Goal: Task Accomplishment & Management: Manage account settings

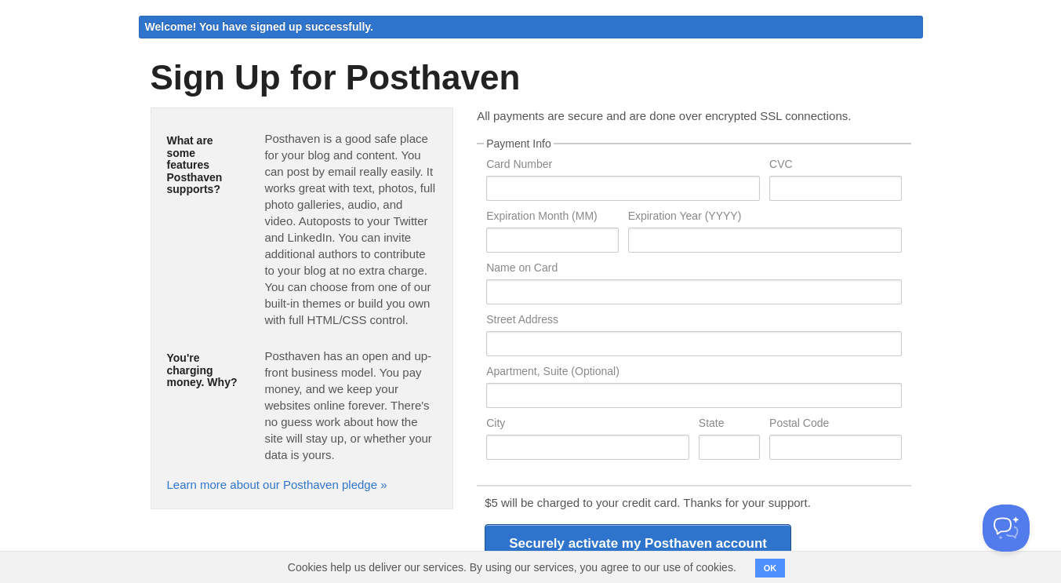
scroll to position [39, 0]
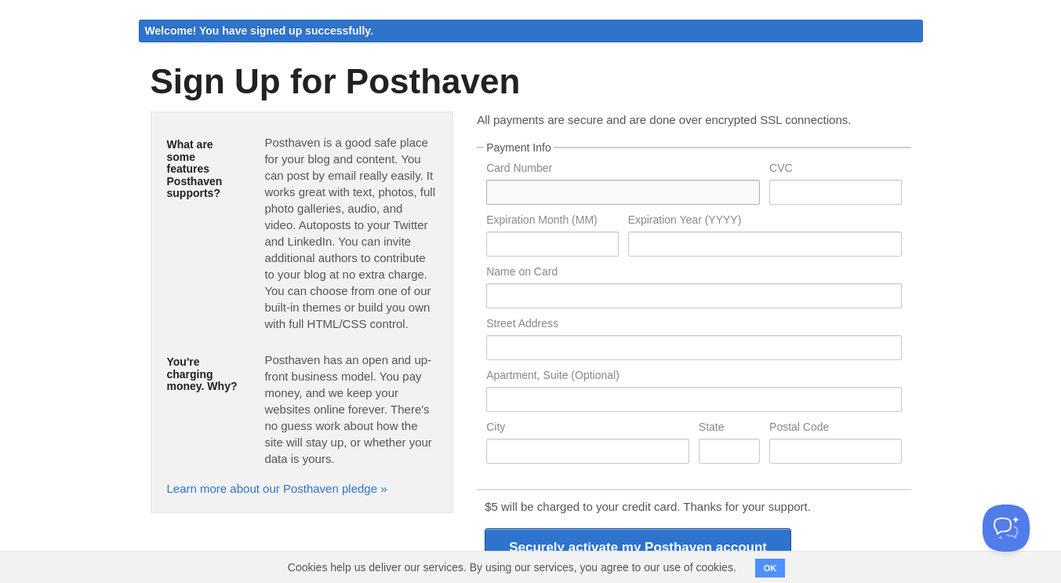
click at [711, 187] on input "text" at bounding box center [623, 192] width 274 height 25
type input "5290999924078596"
type input "780"
type input "07"
type input "2028"
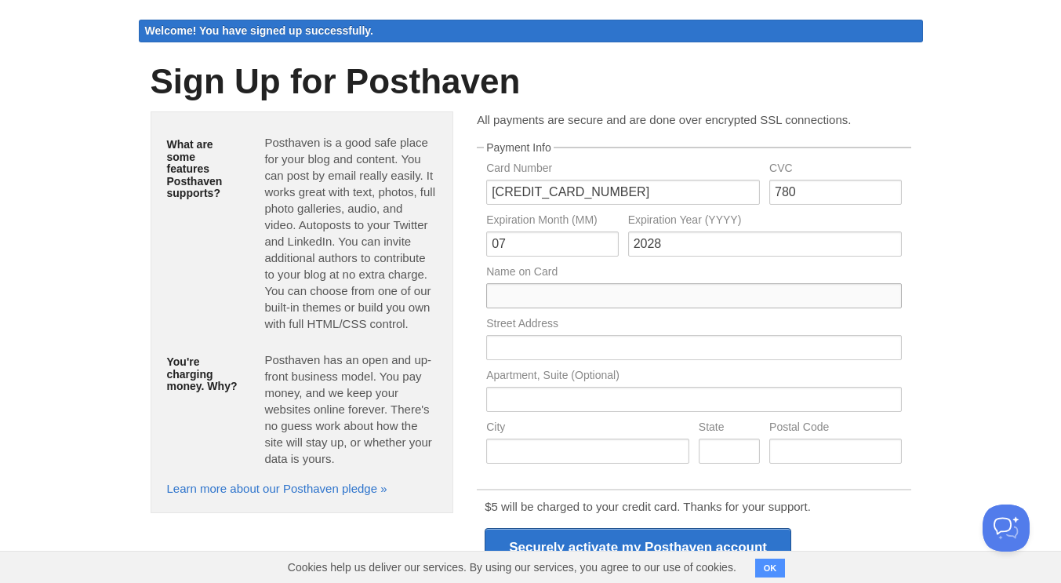
click at [779, 299] on input "text" at bounding box center [693, 295] width 415 height 25
type input "peni moxim"
click at [827, 349] on input "text" at bounding box center [693, 347] width 415 height 25
type input "250 Saddle Way"
type input "Odenville"
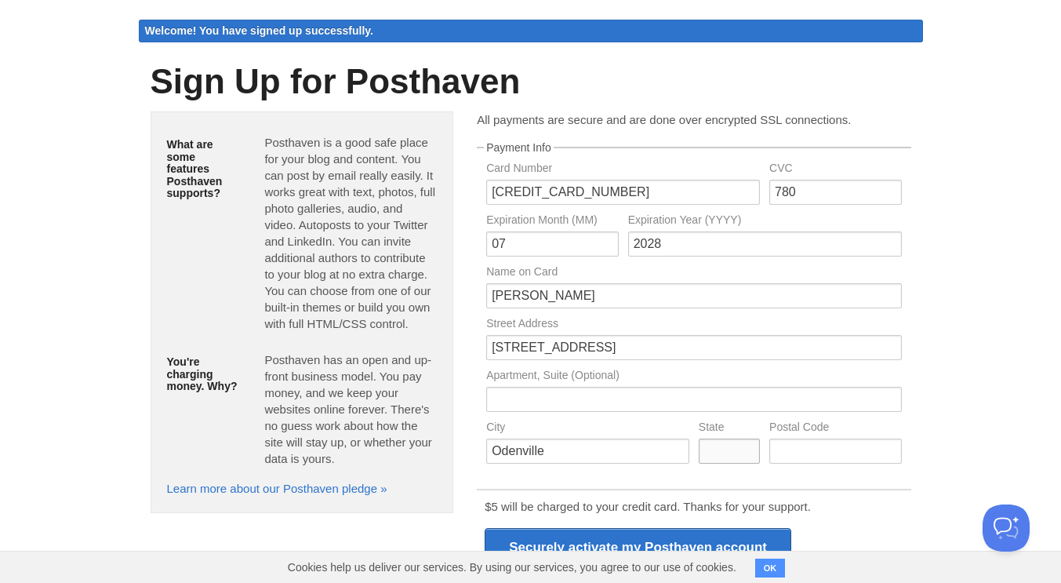
type input "AL"
type input "35120-4363"
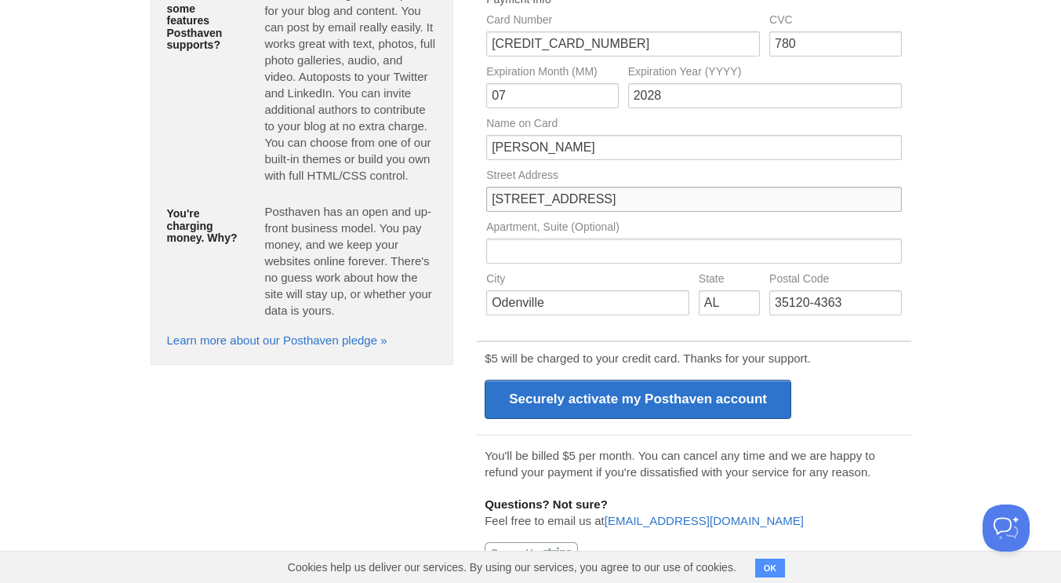
scroll to position [194, 0]
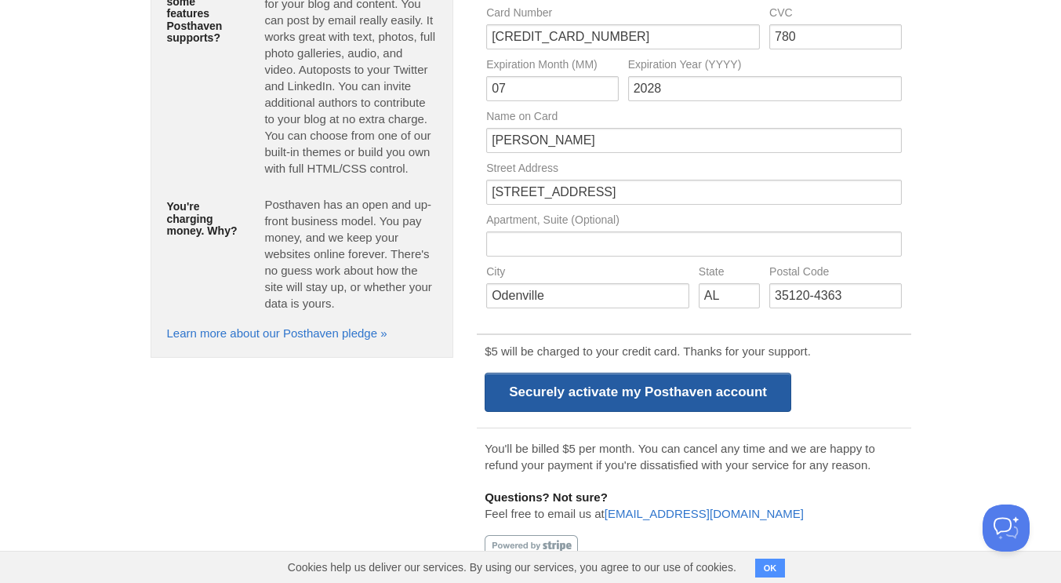
click at [760, 384] on input "Securely activate my Posthaven account" at bounding box center [638, 392] width 307 height 39
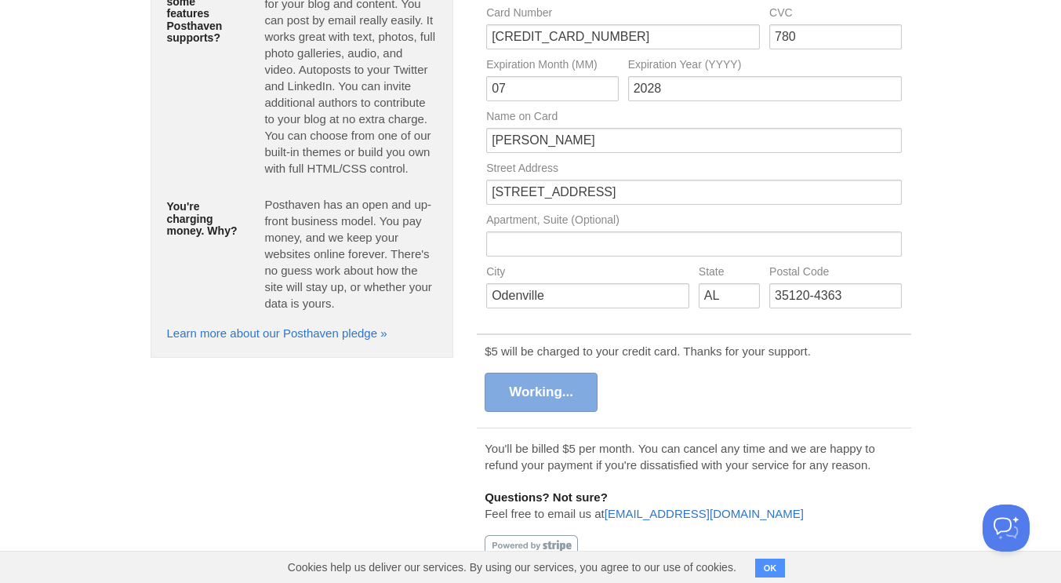
scroll to position [0, 0]
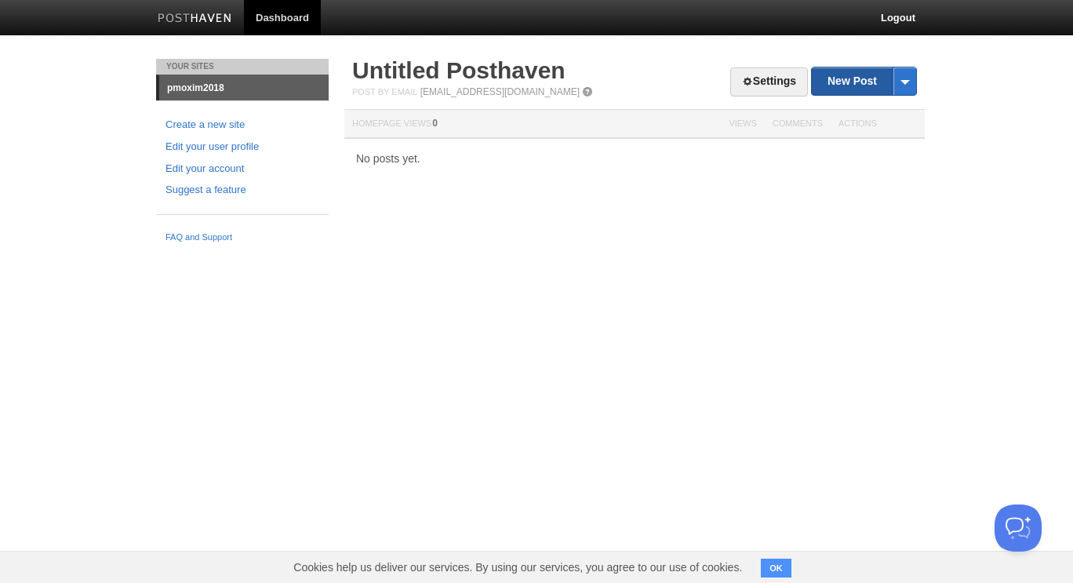
click at [845, 80] on link "New Post" at bounding box center [864, 80] width 104 height 27
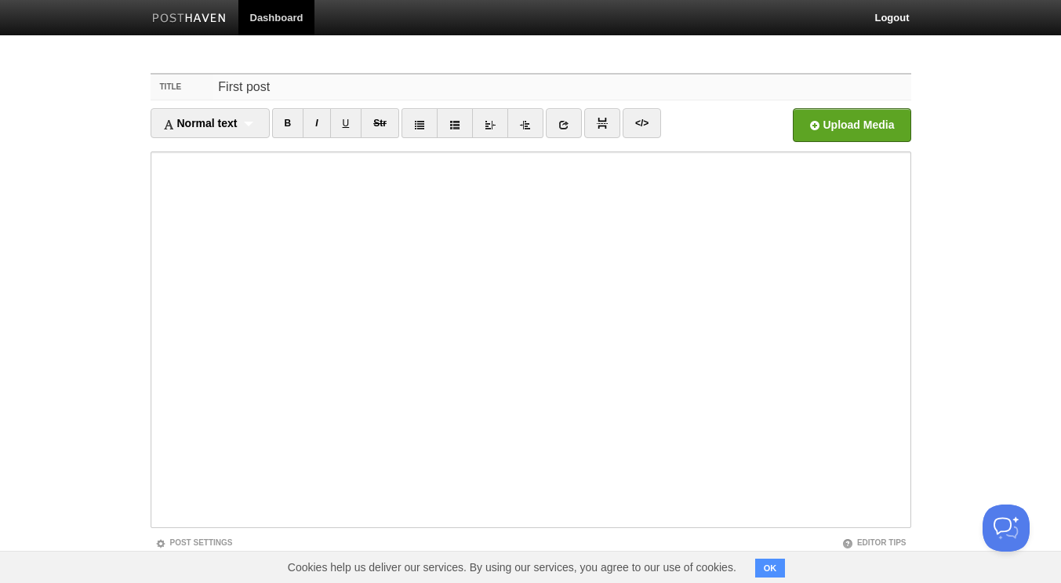
type input "First post"
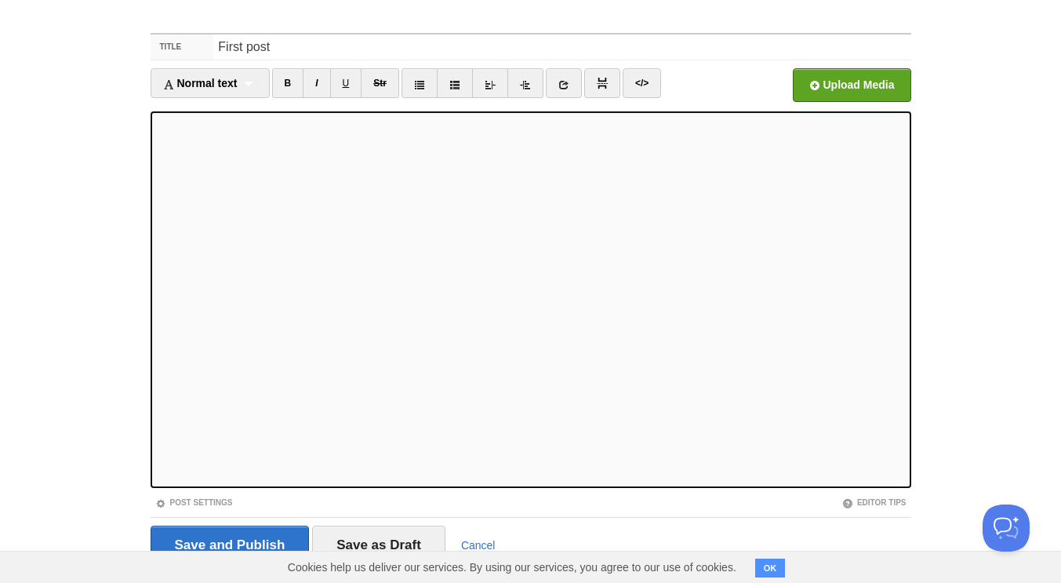
scroll to position [80, 0]
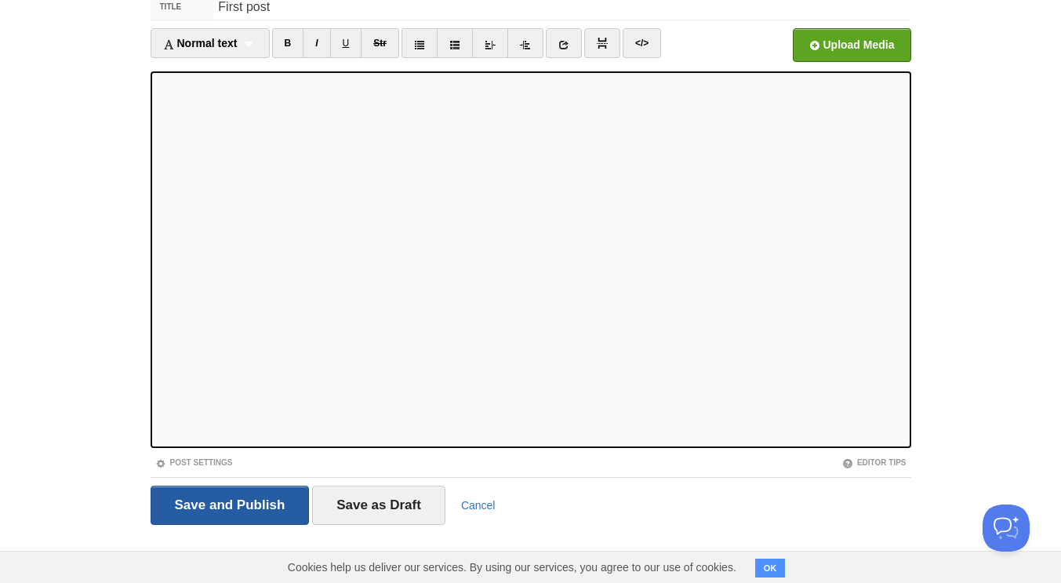
click at [260, 497] on input "Save and Publish" at bounding box center [230, 504] width 159 height 39
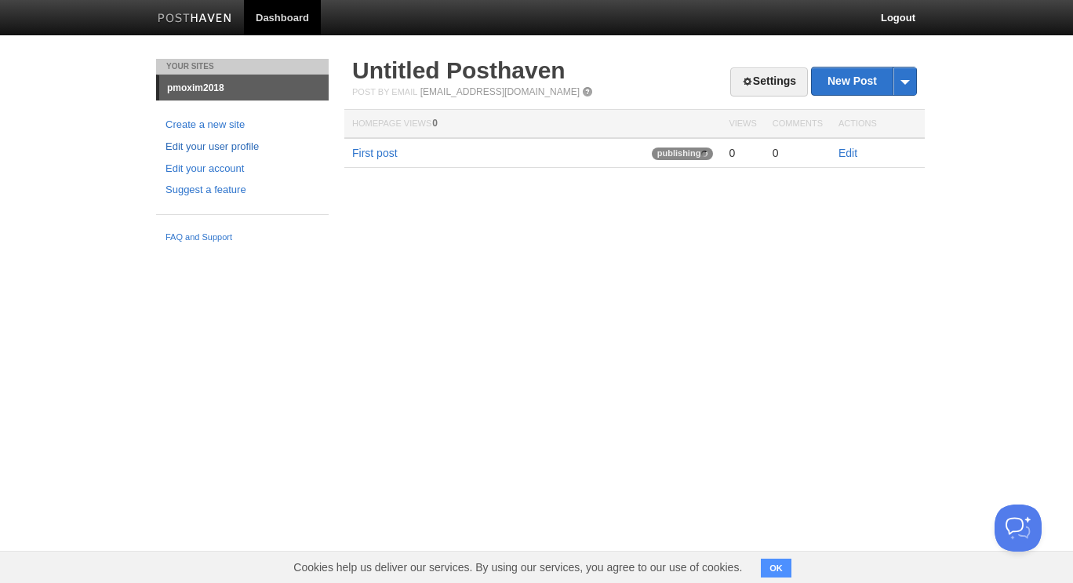
click at [260, 143] on link "Edit your user profile" at bounding box center [242, 147] width 154 height 16
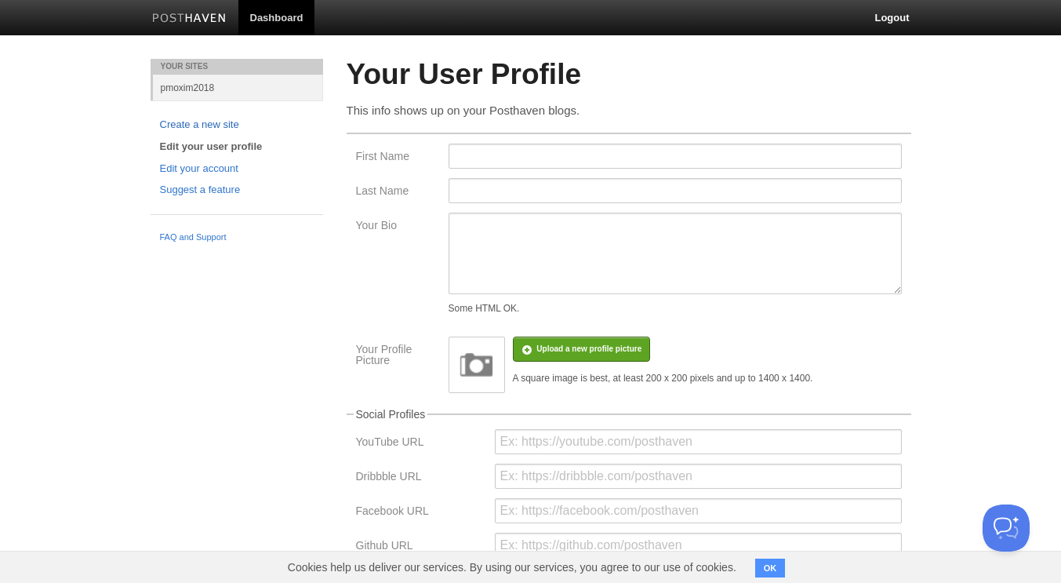
click at [246, 126] on link "Create a new site" at bounding box center [237, 125] width 154 height 16
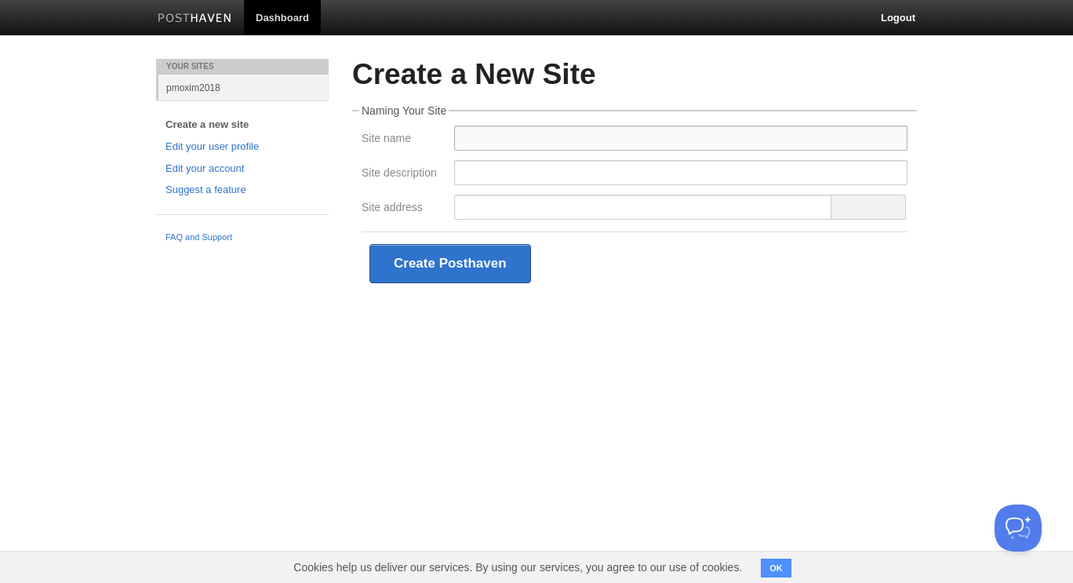
click at [689, 137] on input "Site name" at bounding box center [680, 137] width 453 height 25
type input "pmoxim"
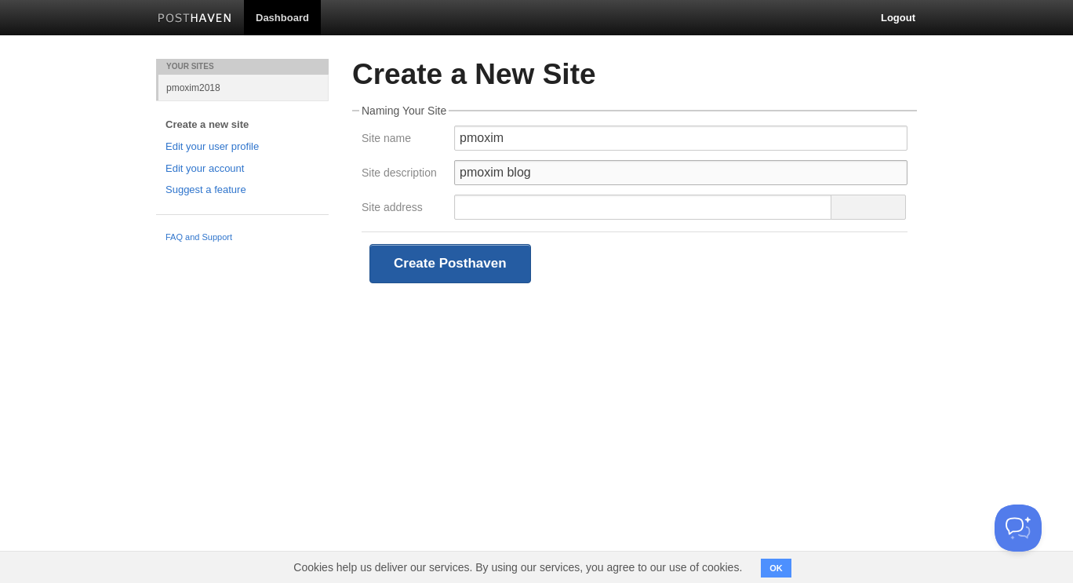
type input "pmoxim blog"
click at [511, 269] on button "Create Posthaven" at bounding box center [450, 263] width 162 height 39
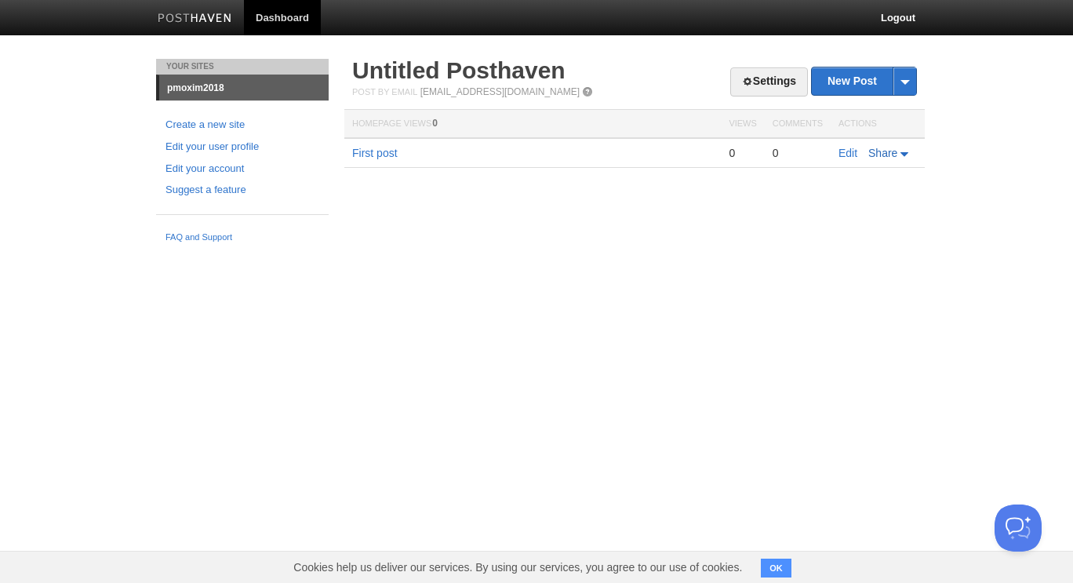
click at [907, 155] on icon at bounding box center [905, 154] width 11 height 5
click at [1005, 154] on body "Dashboard Logout Your Sites pmoxim2018 Create a new site Edit your user profile…" at bounding box center [536, 125] width 1073 height 250
click at [416, 64] on link "Untitled Posthaven" at bounding box center [458, 70] width 213 height 26
click at [772, 81] on link "Settings" at bounding box center [769, 81] width 78 height 29
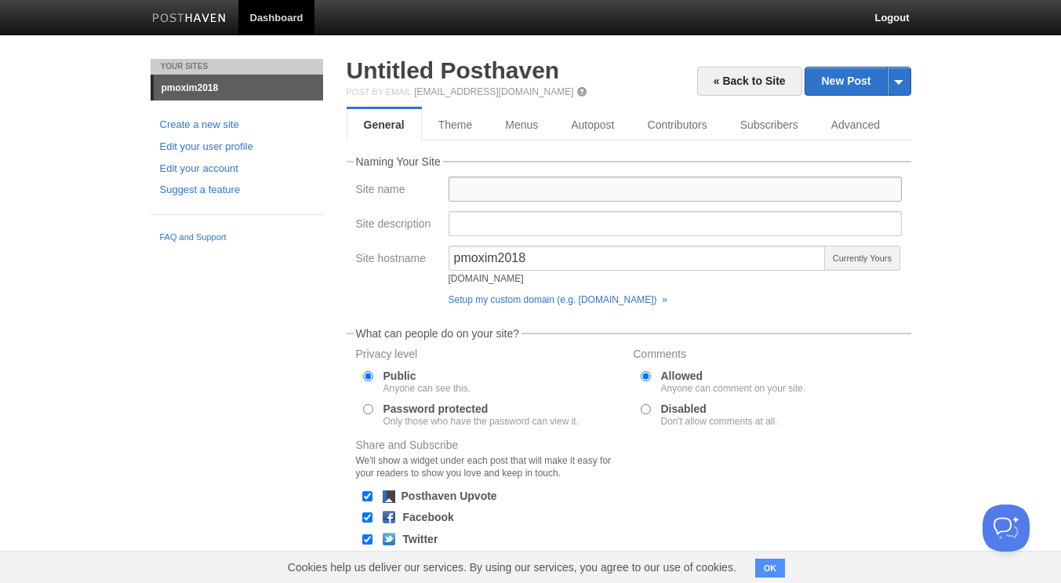
click at [662, 183] on input "Site name" at bounding box center [675, 188] width 453 height 25
type input "PMoxim"
type input "W"
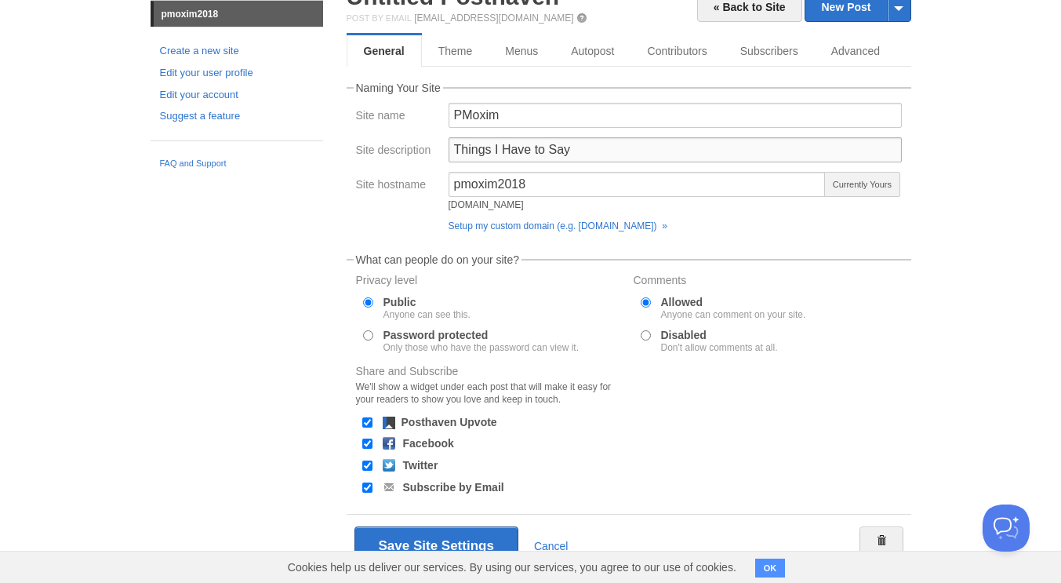
scroll to position [115, 0]
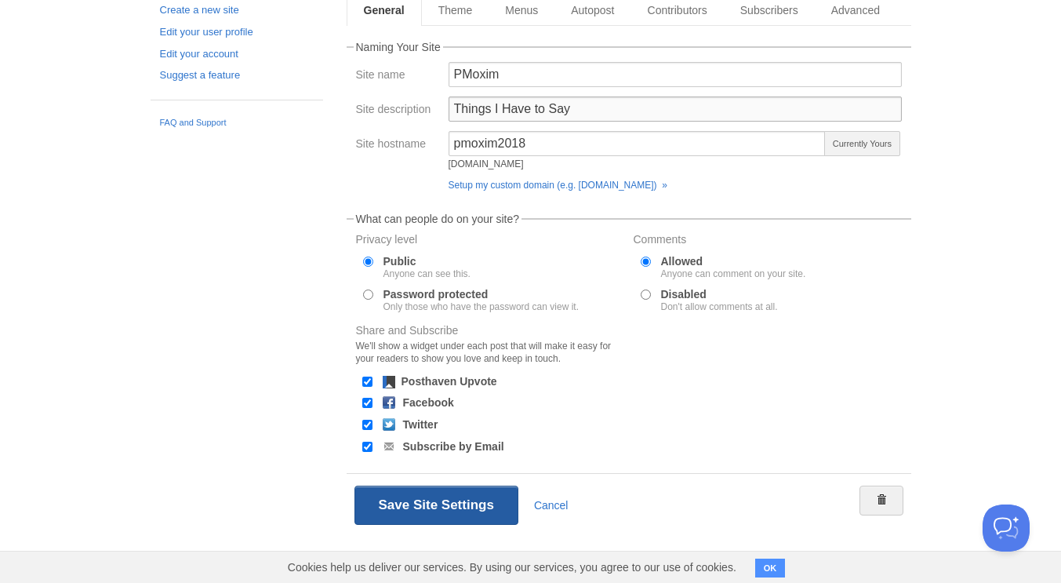
type input "Things I Have to Say"
click at [464, 501] on button "Save Site Settings" at bounding box center [436, 504] width 164 height 39
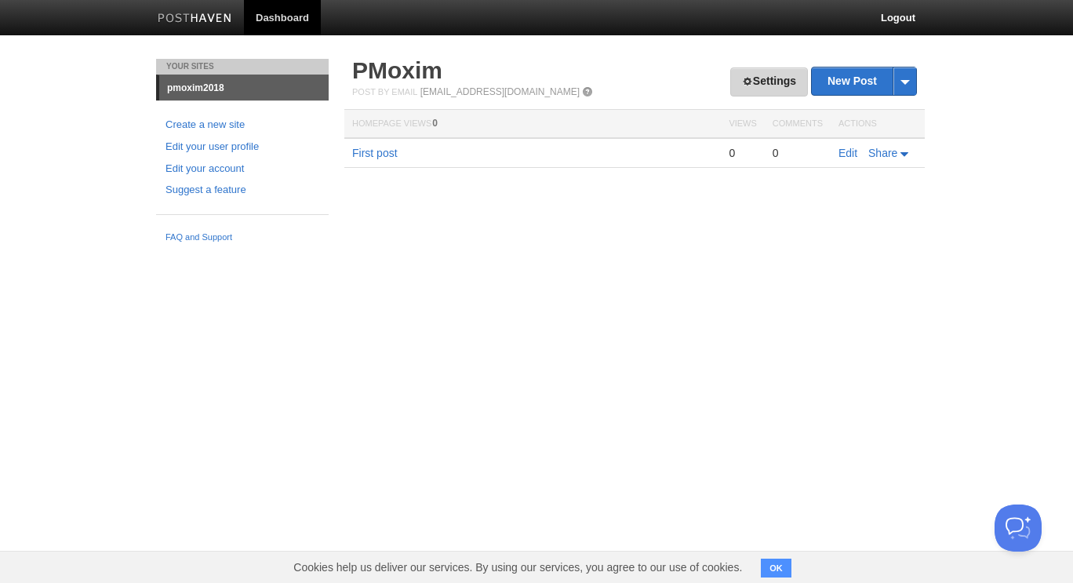
click at [776, 75] on link "Settings" at bounding box center [769, 81] width 78 height 29
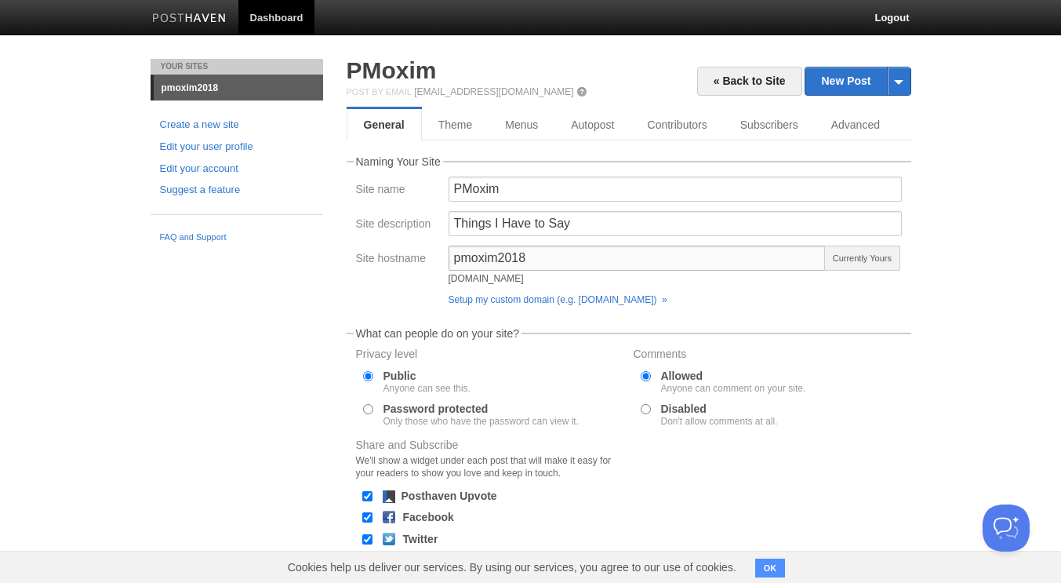
click at [656, 259] on input "pmoxim2018" at bounding box center [638, 257] width 378 height 25
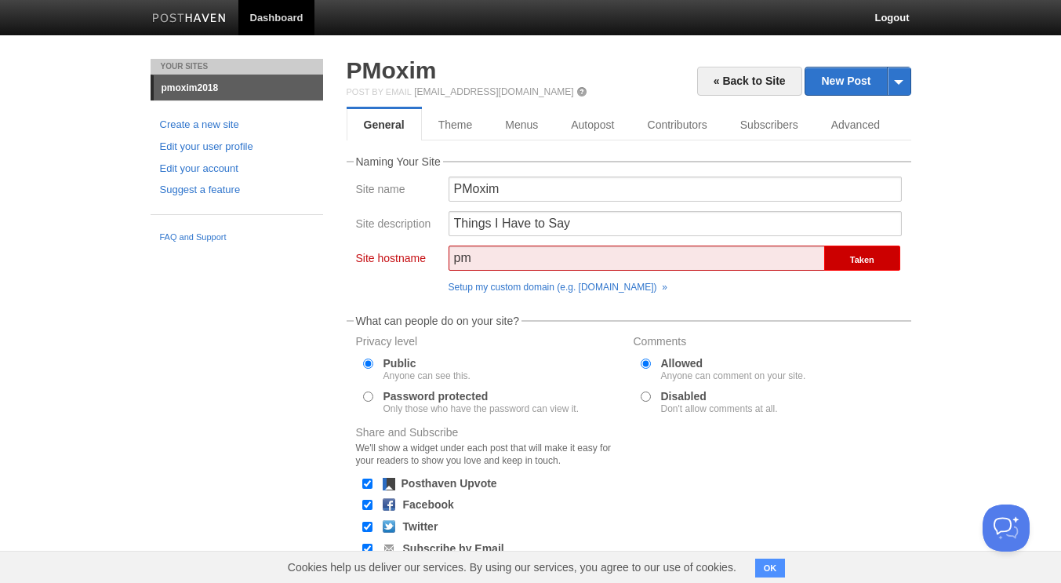
type input "p"
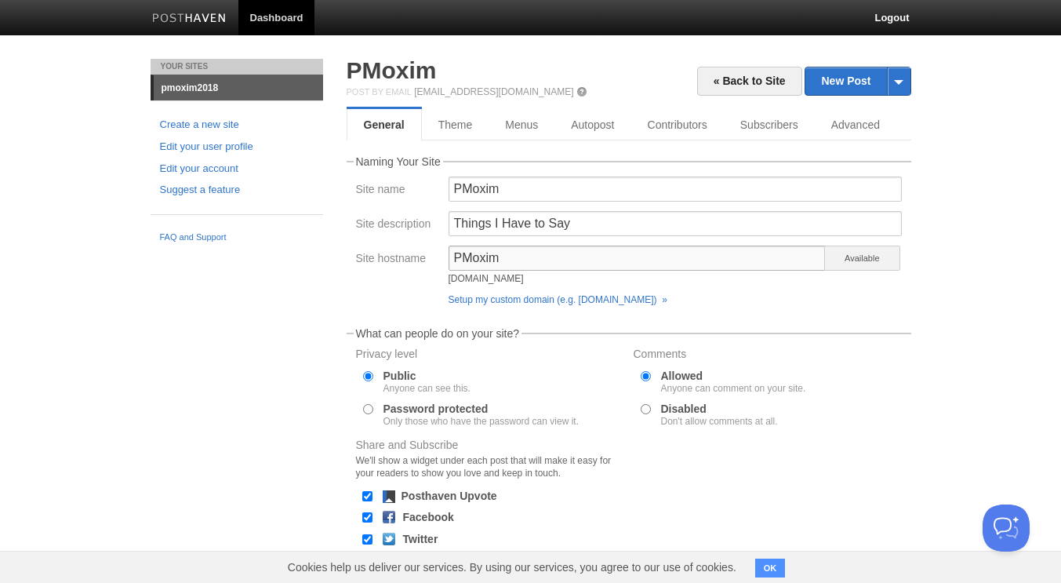
scroll to position [115, 0]
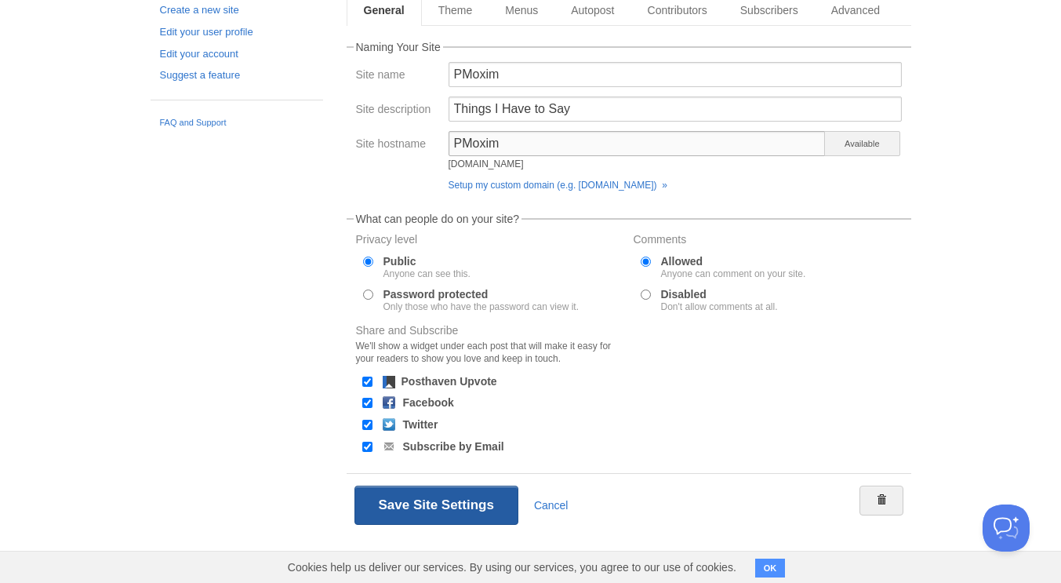
type input "PMoxim"
click at [467, 496] on button "Save Site Settings" at bounding box center [436, 504] width 164 height 39
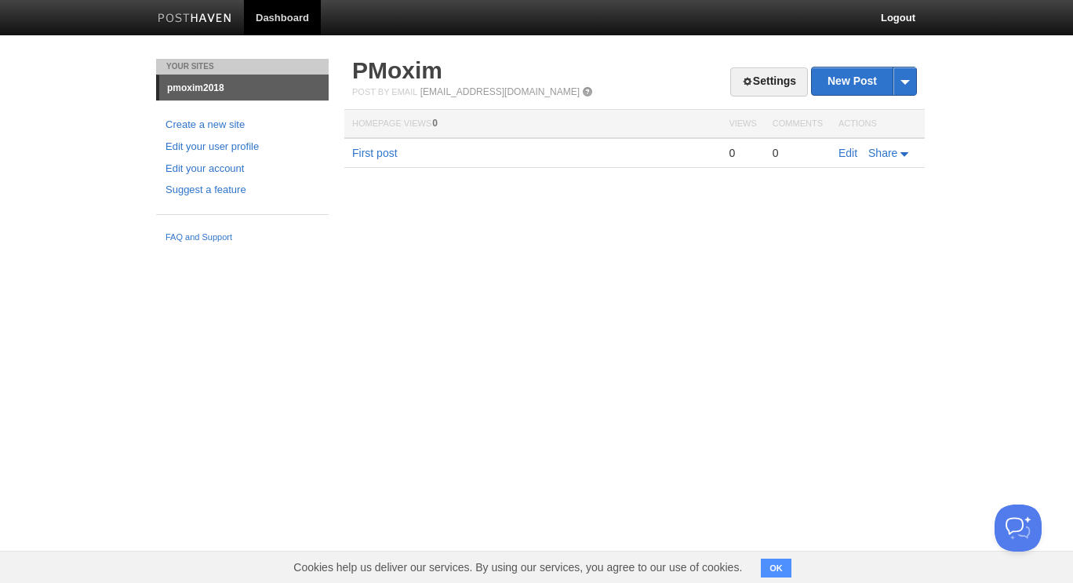
click at [785, 571] on button "OK" at bounding box center [776, 567] width 31 height 19
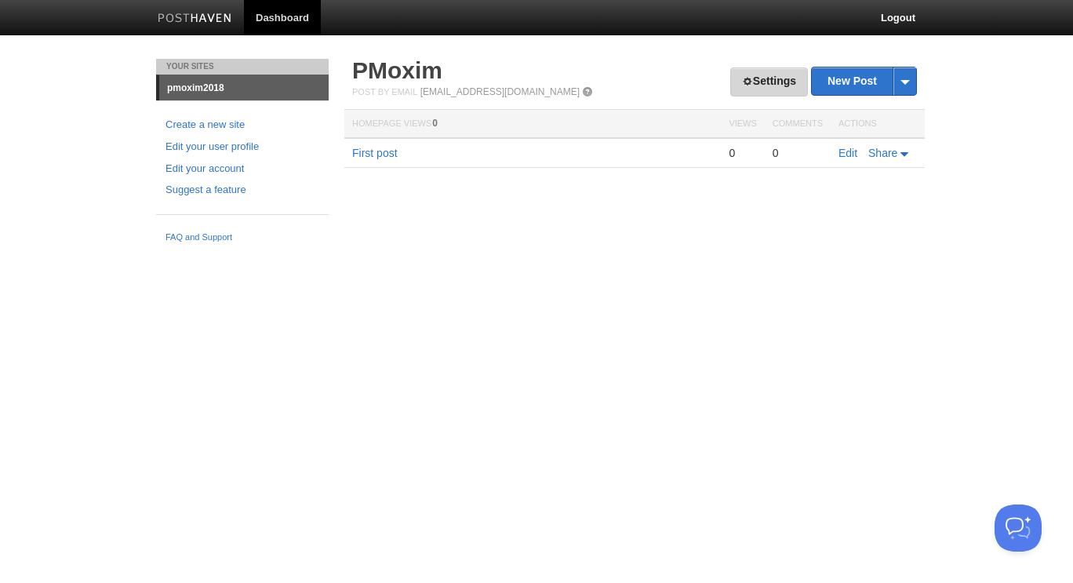
click at [773, 80] on link "Settings" at bounding box center [769, 81] width 78 height 29
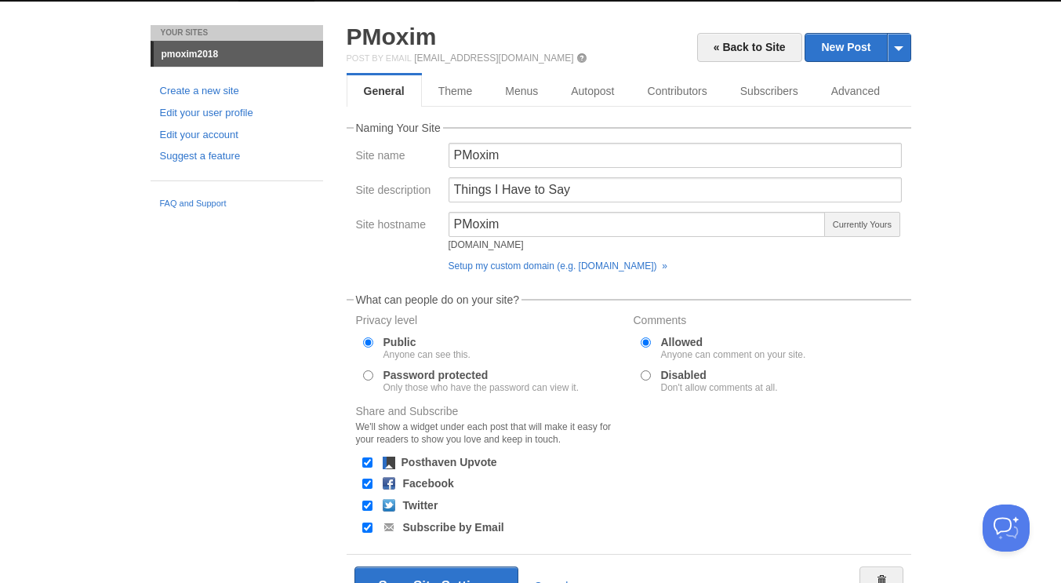
scroll to position [115, 0]
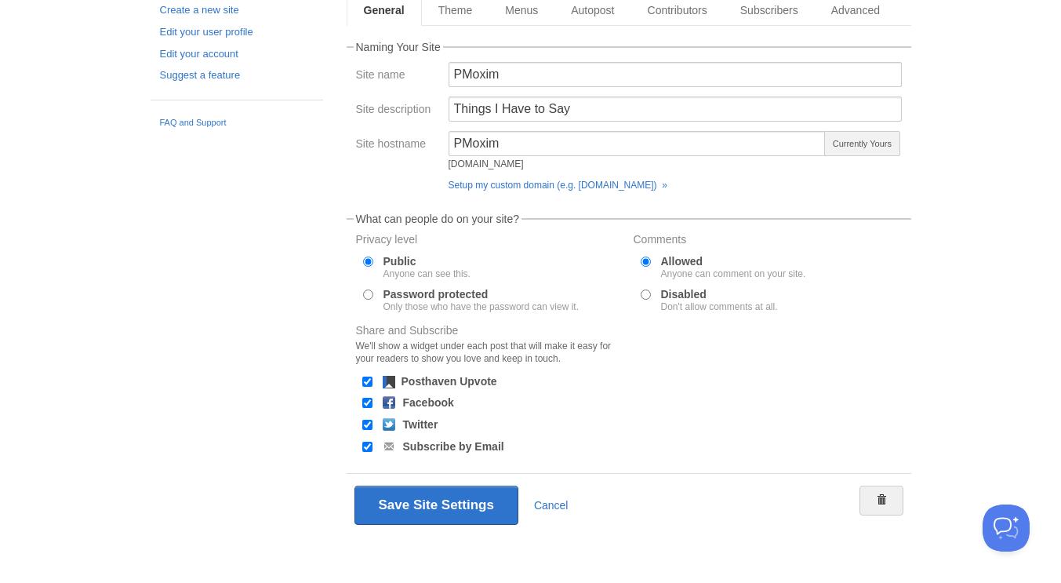
click at [429, 420] on label "Twitter" at bounding box center [420, 424] width 35 height 11
click at [373, 420] on input "Twitter" at bounding box center [367, 425] width 10 height 10
click at [369, 422] on input "Twitter" at bounding box center [367, 425] width 10 height 10
checkbox input "true"
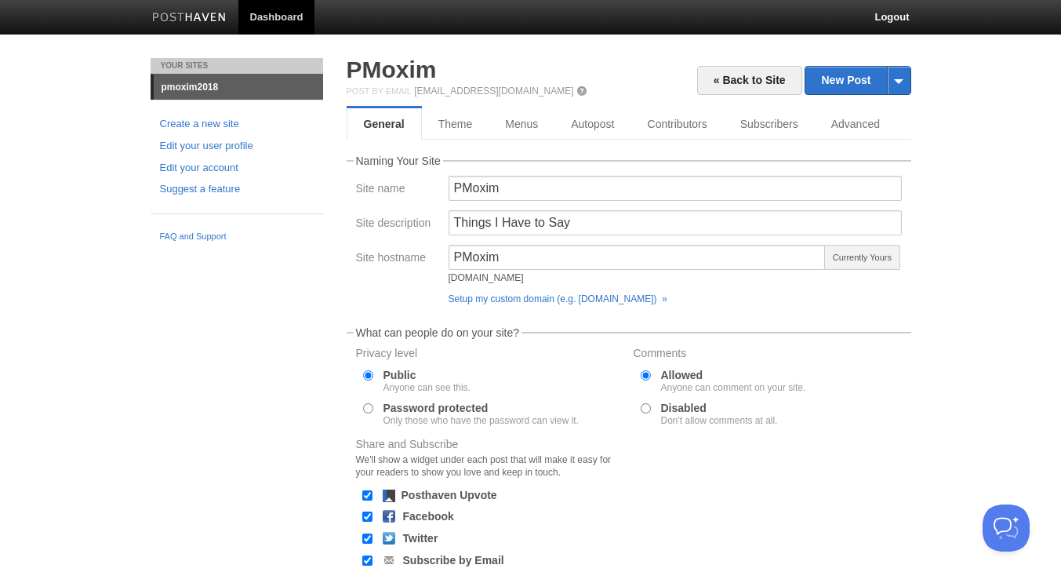
scroll to position [0, 0]
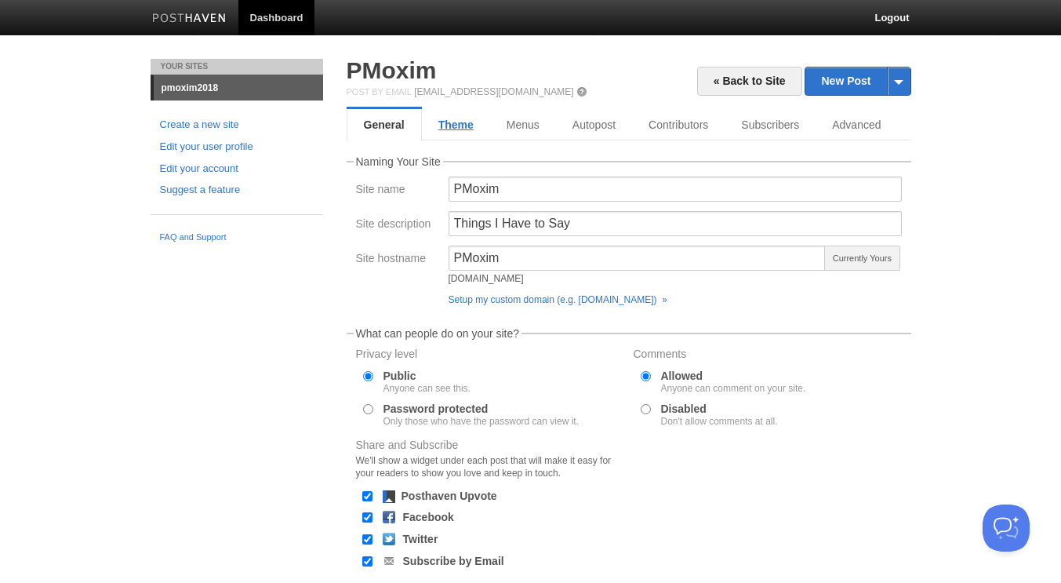
click at [465, 127] on link "Theme" at bounding box center [456, 124] width 68 height 31
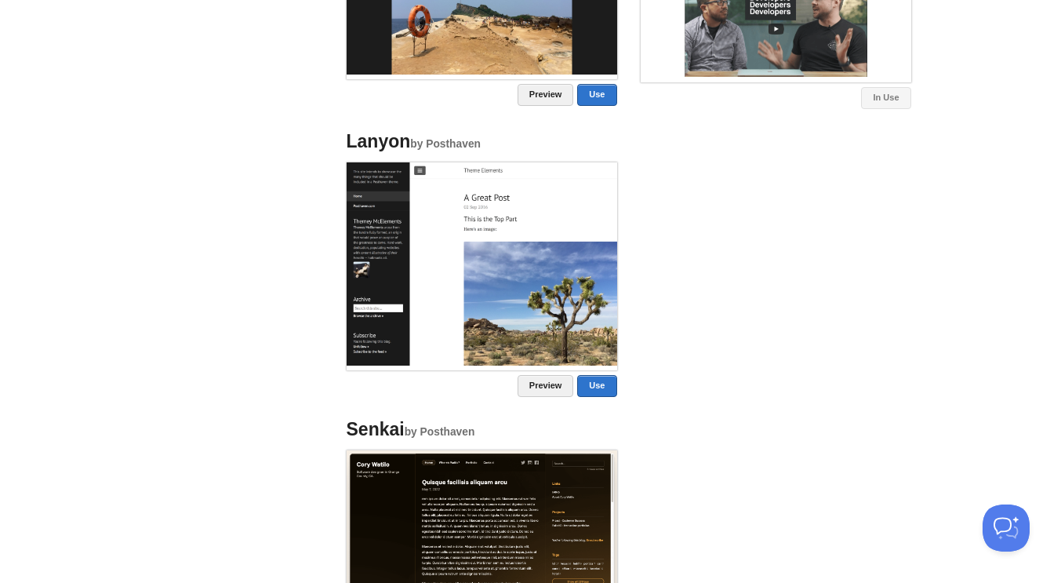
scroll to position [1164, 0]
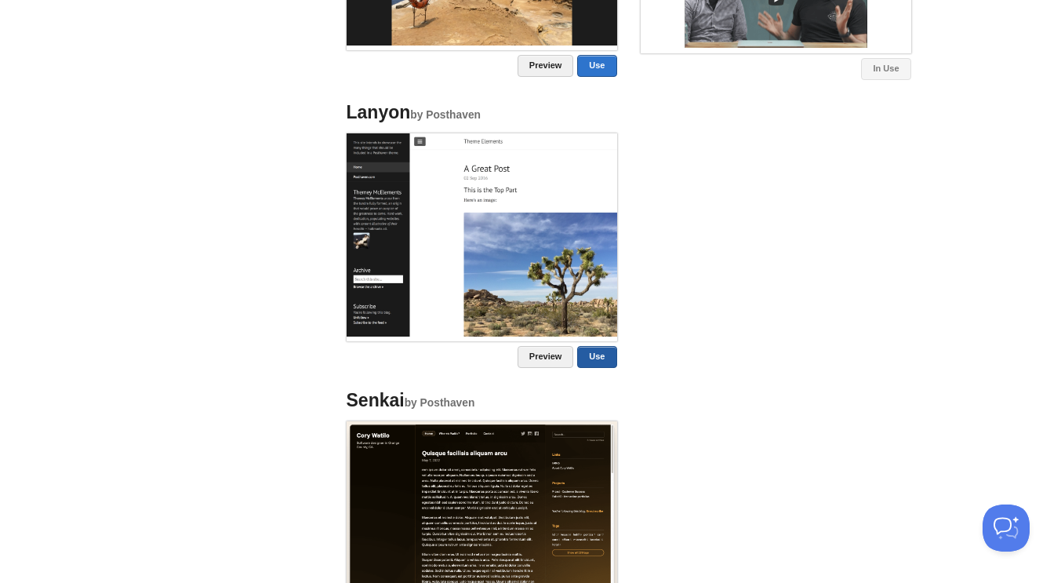
click at [603, 362] on link "Use" at bounding box center [596, 357] width 39 height 22
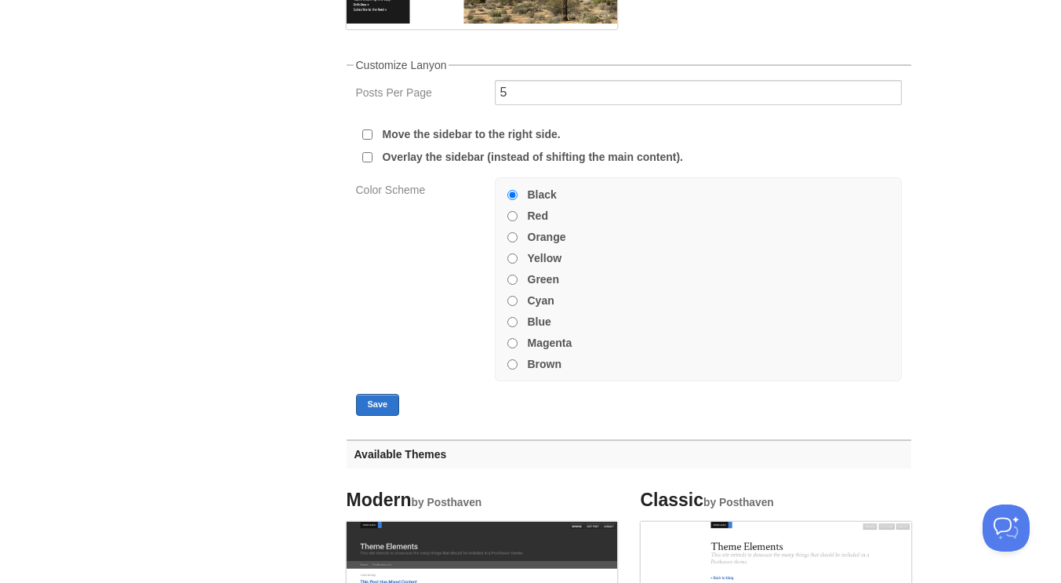
scroll to position [420, 0]
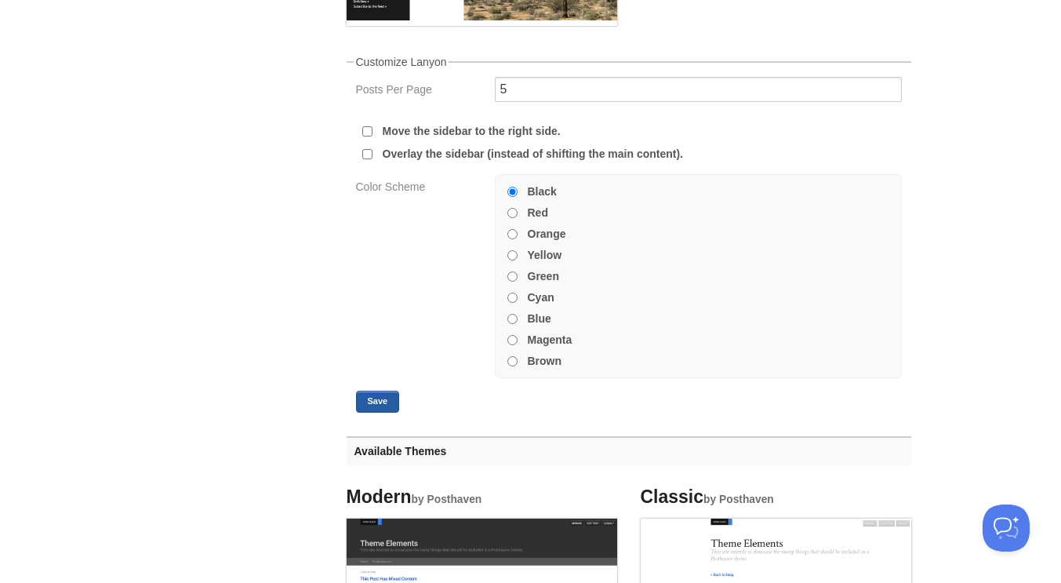
click at [384, 399] on button "Save" at bounding box center [378, 402] width 44 height 22
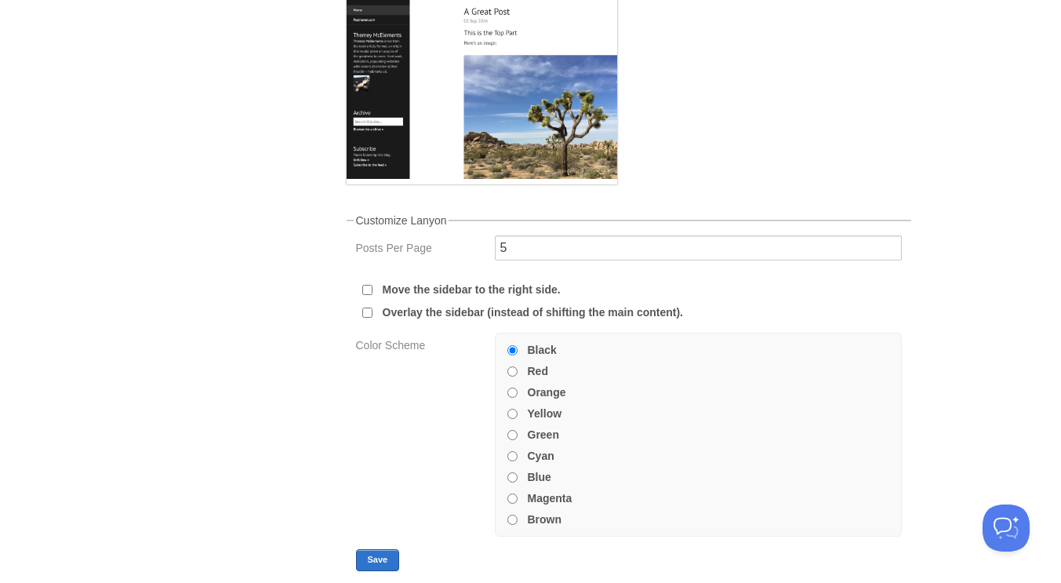
scroll to position [0, 0]
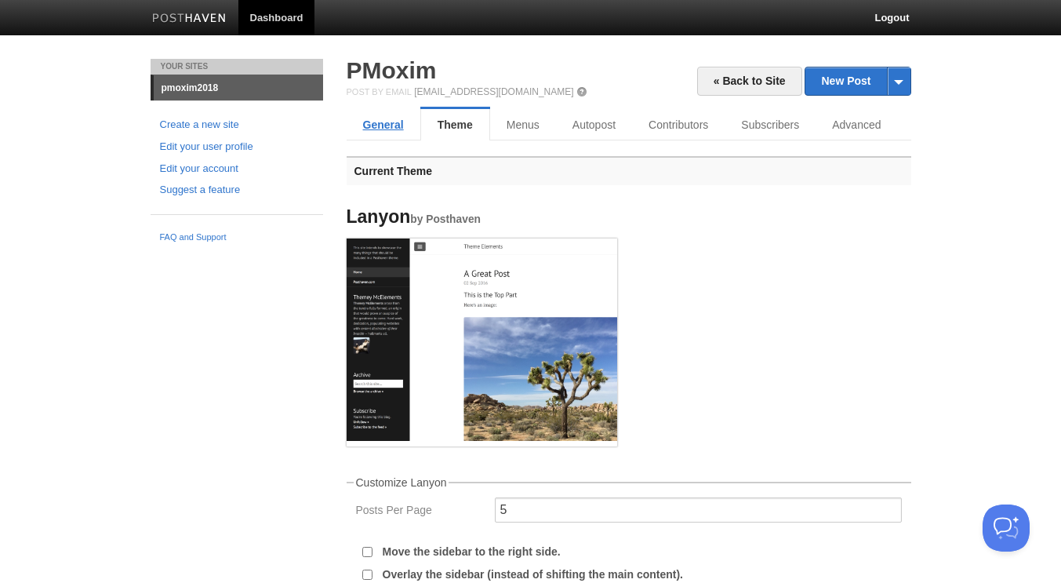
click at [389, 123] on link "General" at bounding box center [384, 124] width 74 height 31
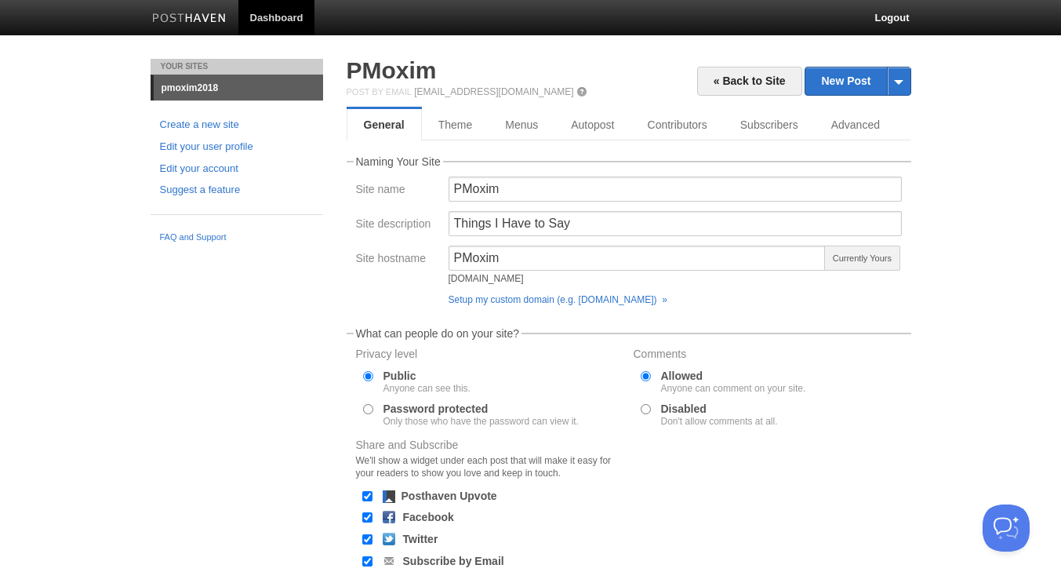
click at [229, 90] on link "pmoxim2018" at bounding box center [238, 87] width 169 height 25
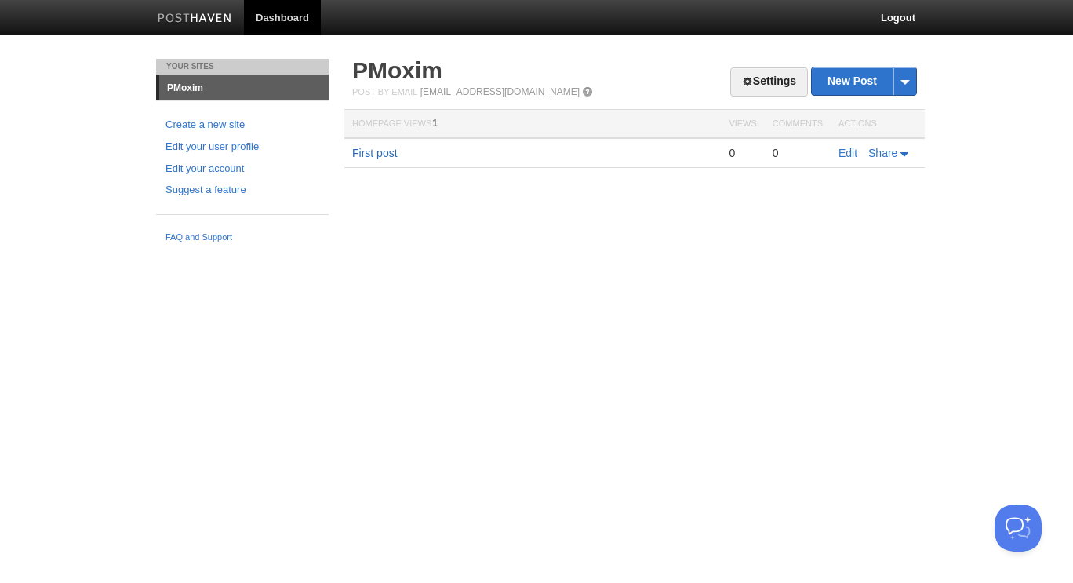
click at [397, 158] on link "First post" at bounding box center [374, 153] width 45 height 13
click at [852, 155] on link "Edit" at bounding box center [847, 153] width 19 height 13
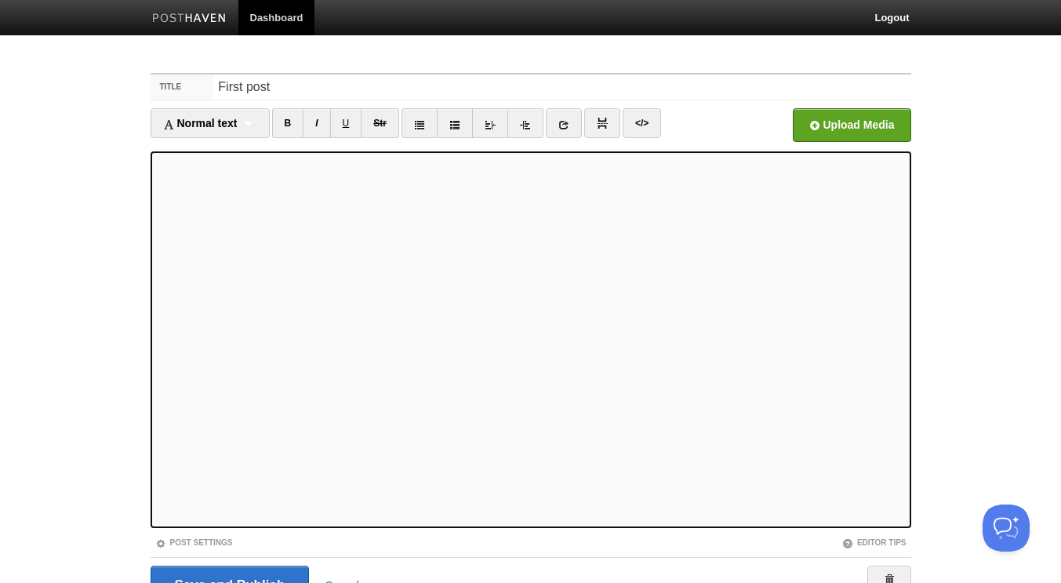
scroll to position [80, 0]
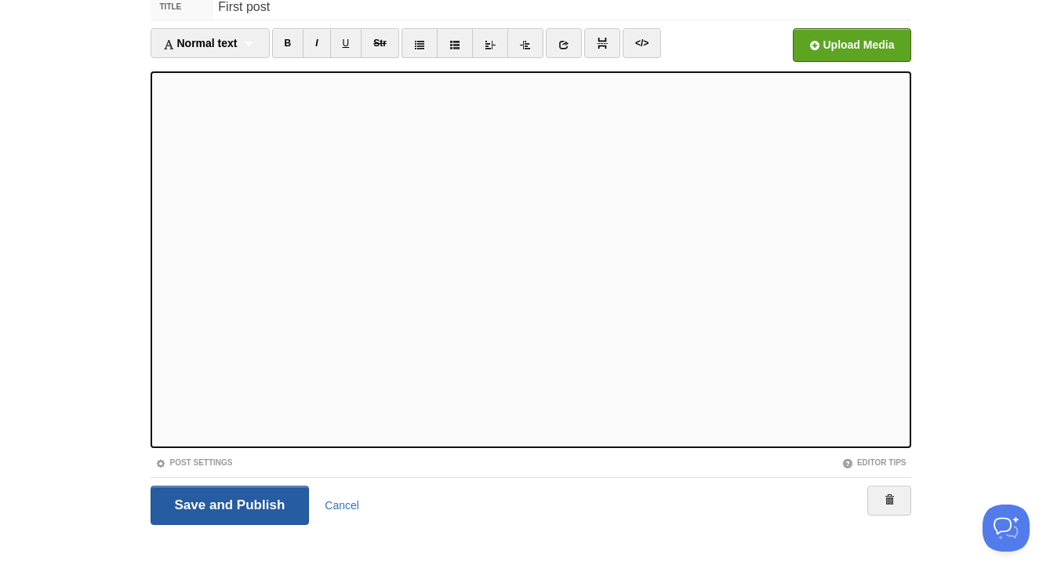
click at [224, 503] on input "Save and Publish" at bounding box center [230, 504] width 159 height 39
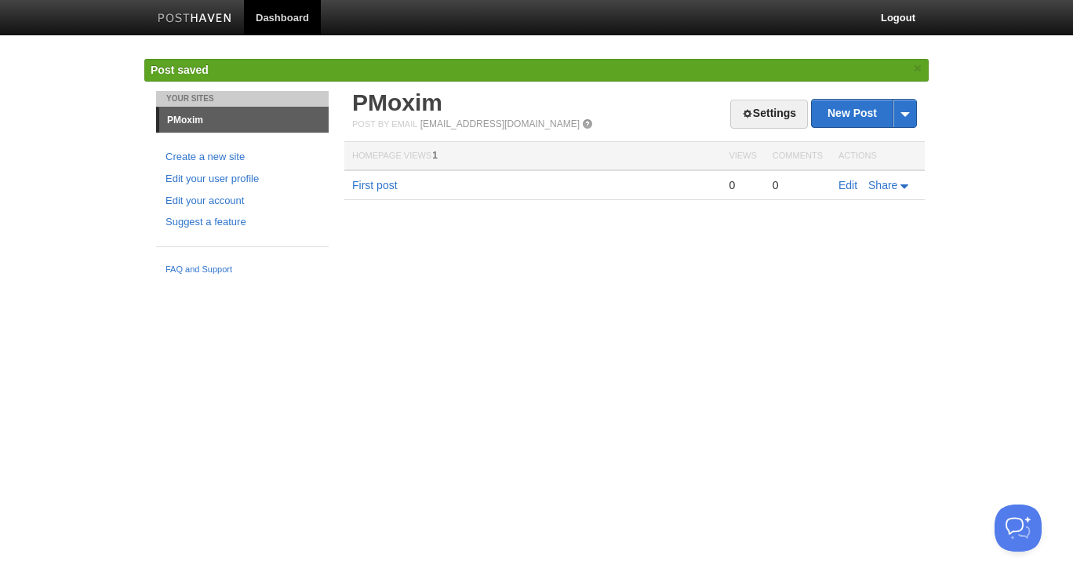
click at [248, 5] on link "Dashboard" at bounding box center [282, 17] width 77 height 35
click at [204, 14] on img at bounding box center [195, 19] width 75 height 12
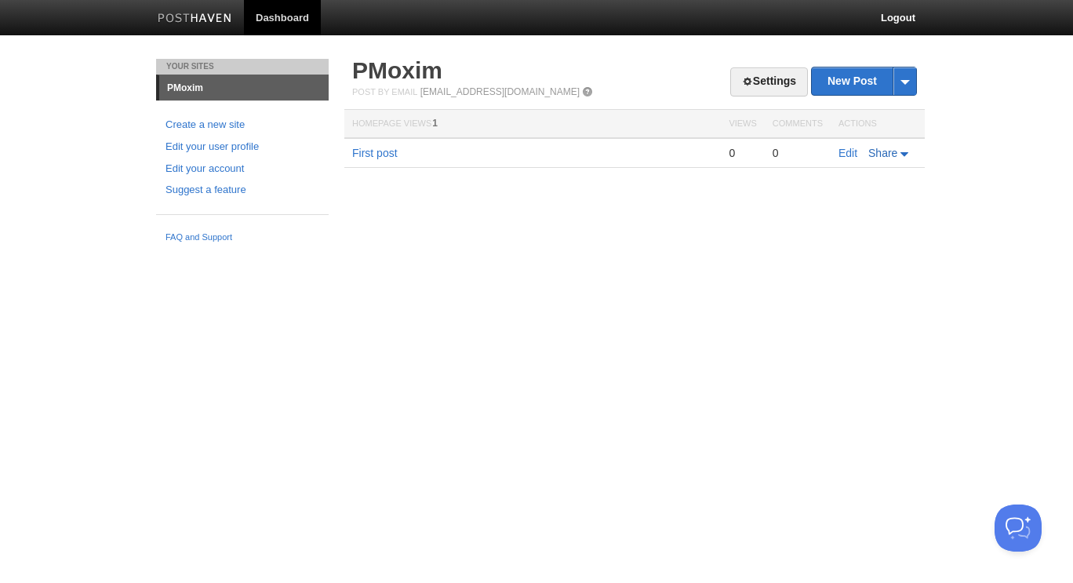
click at [906, 155] on icon at bounding box center [904, 154] width 8 height 4
click at [872, 196] on link "Twitter" at bounding box center [860, 200] width 103 height 23
click at [1012, 194] on body "Dashboard Logout Your Sites PMoxim Create a new site Edit your user profile Edi…" at bounding box center [536, 125] width 1073 height 250
